Goal: Information Seeking & Learning: Learn about a topic

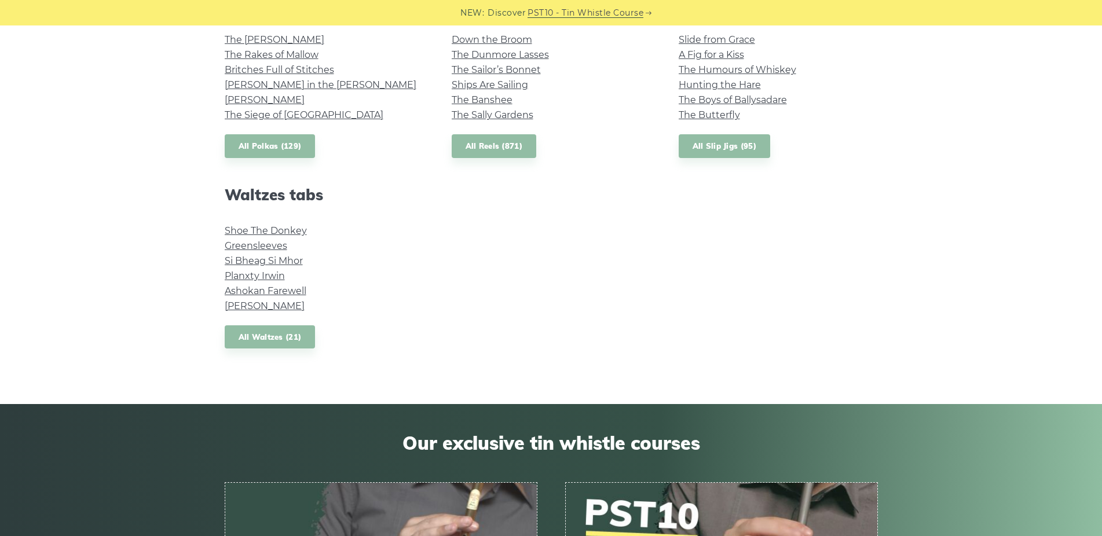
scroll to position [591, 0]
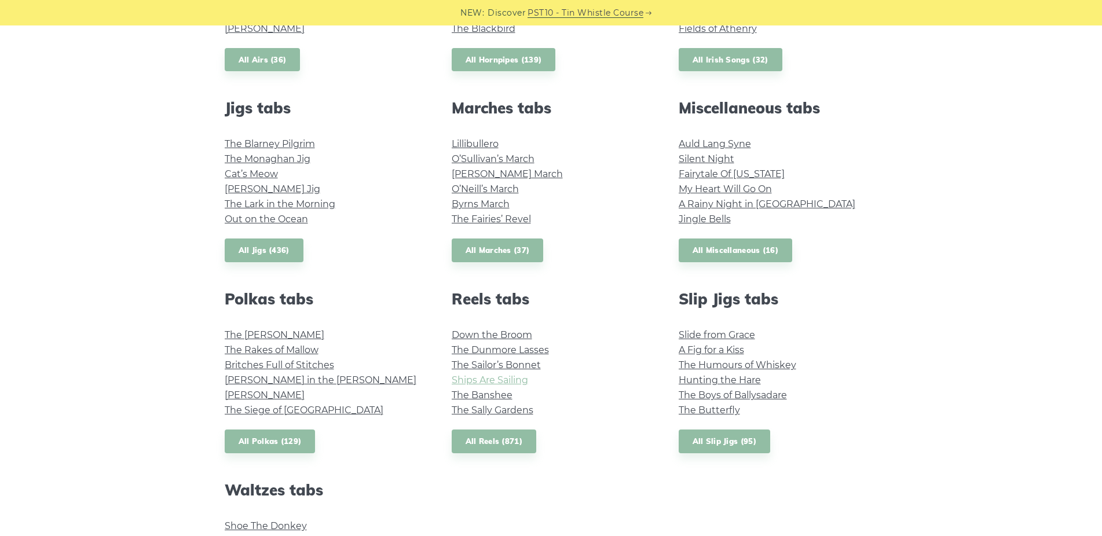
click at [498, 381] on link "Ships Are Sailing" at bounding box center [490, 380] width 76 height 11
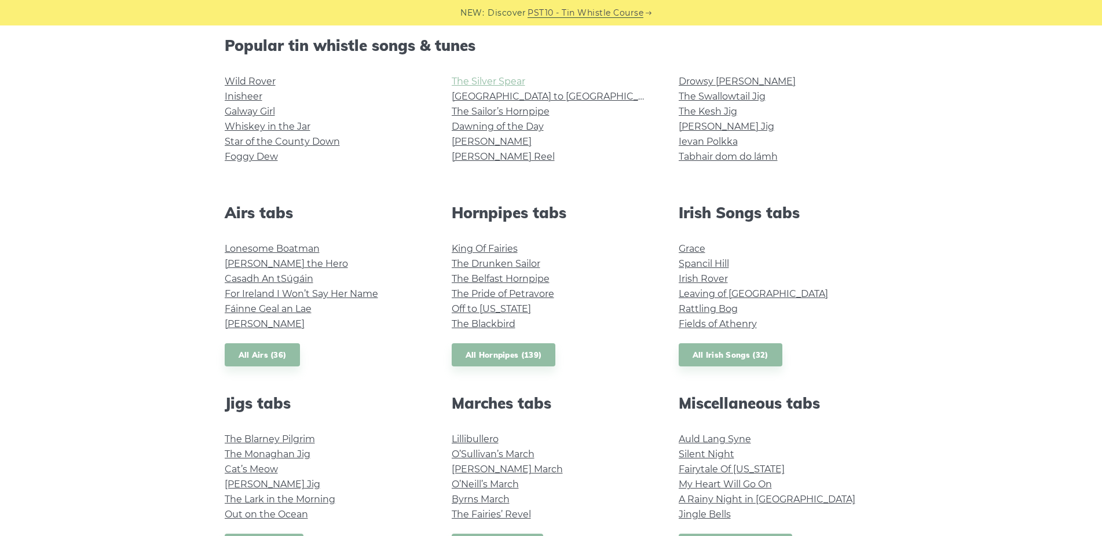
click at [491, 77] on link "The Silver Spear" at bounding box center [489, 81] width 74 height 11
drag, startPoint x: 712, startPoint y: 295, endPoint x: 710, endPoint y: 286, distance: 9.0
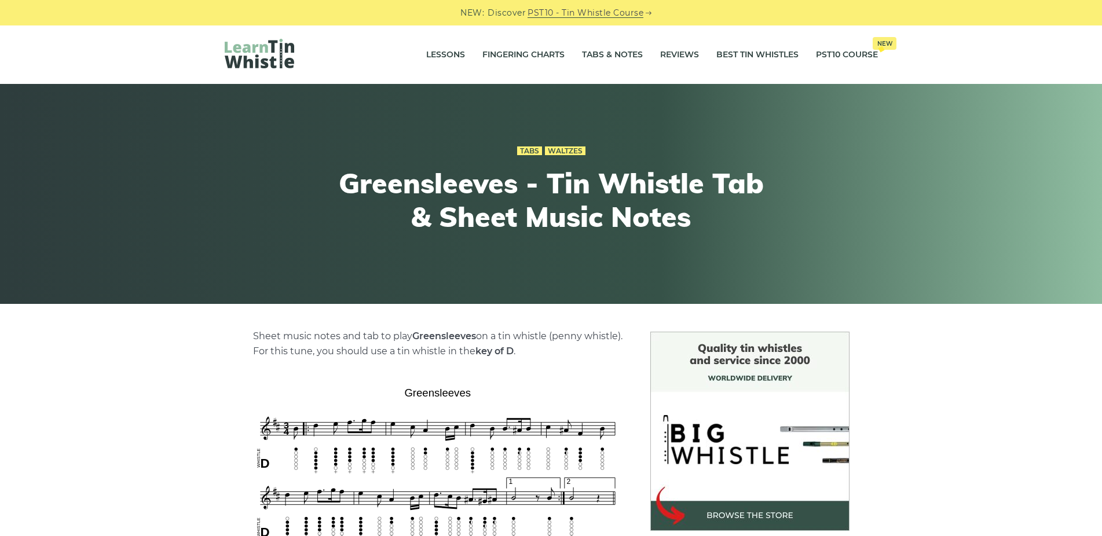
scroll to position [236, 0]
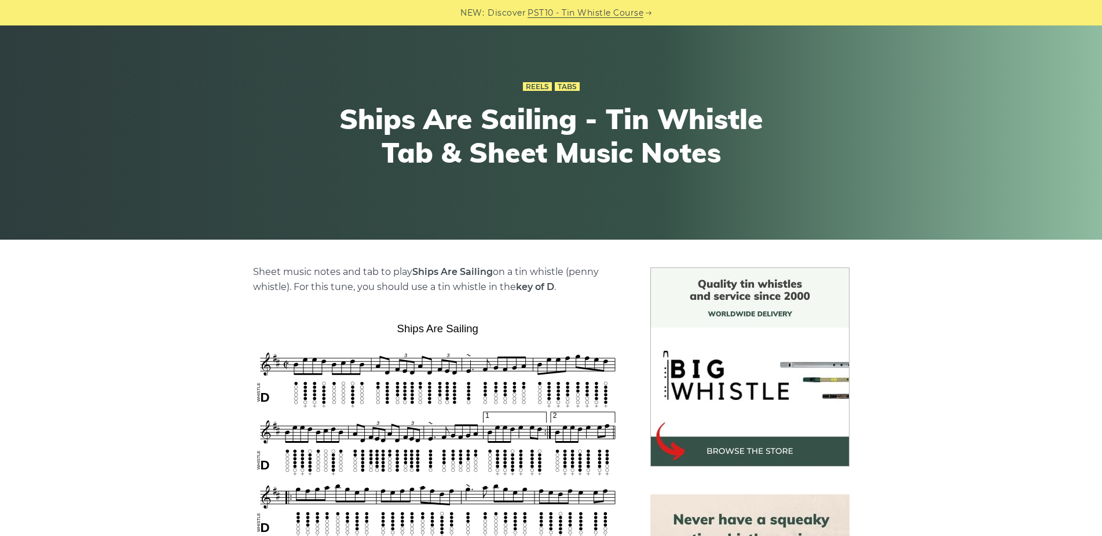
scroll to position [236, 0]
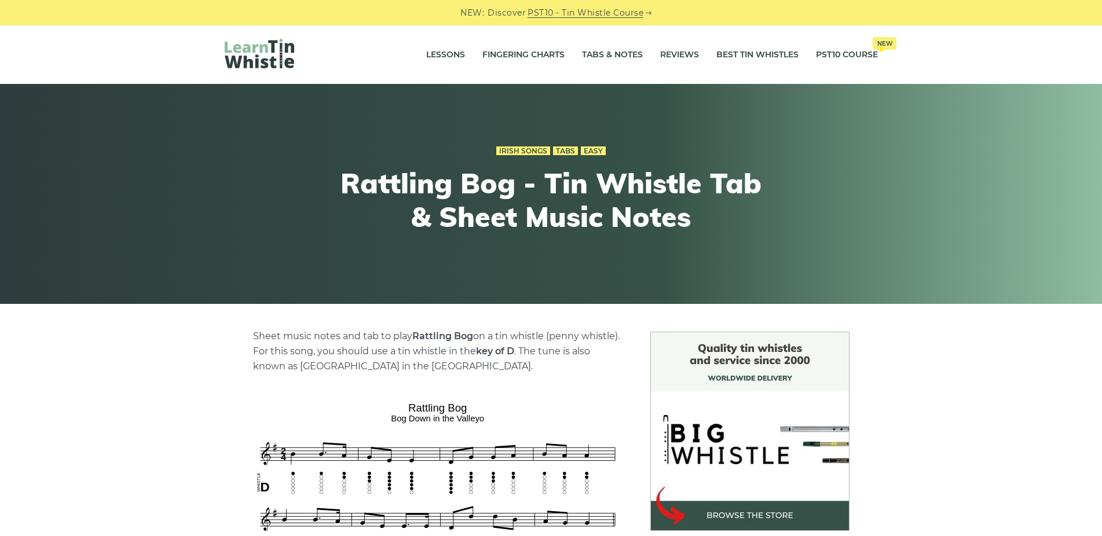
scroll to position [236, 0]
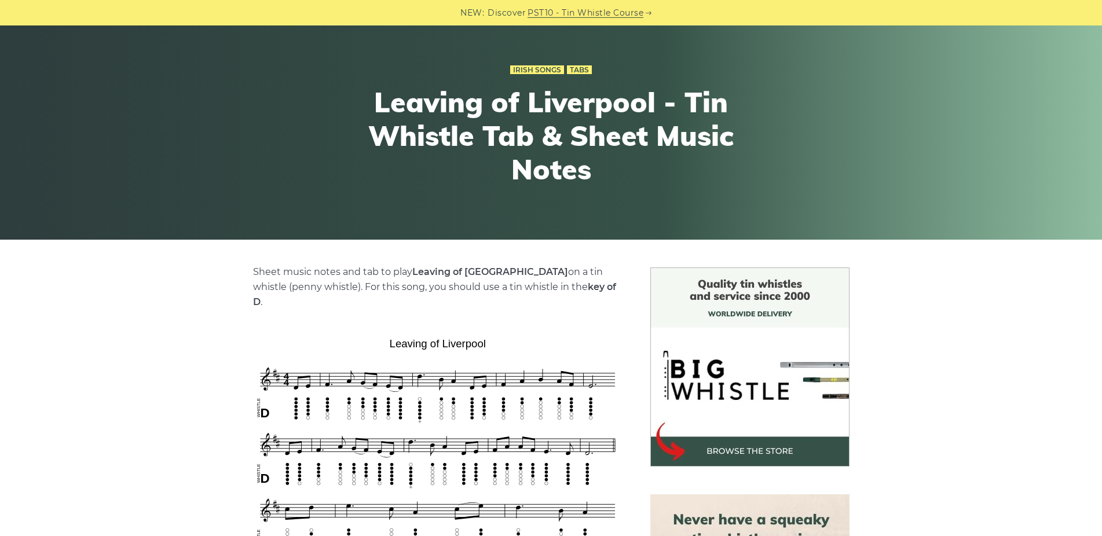
scroll to position [236, 0]
